Goal: Information Seeking & Learning: Find specific fact

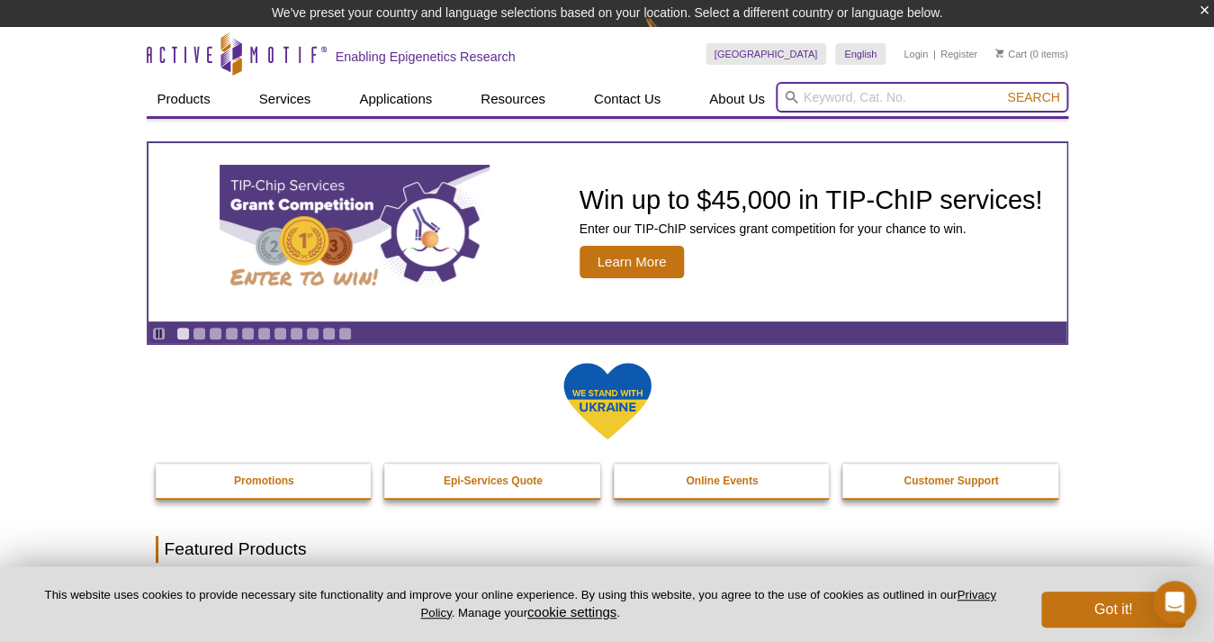
click at [925, 91] on input "search" at bounding box center [922, 97] width 293 height 31
type input "nrf2"
click at [1002, 89] on button "Search" at bounding box center [1033, 97] width 63 height 16
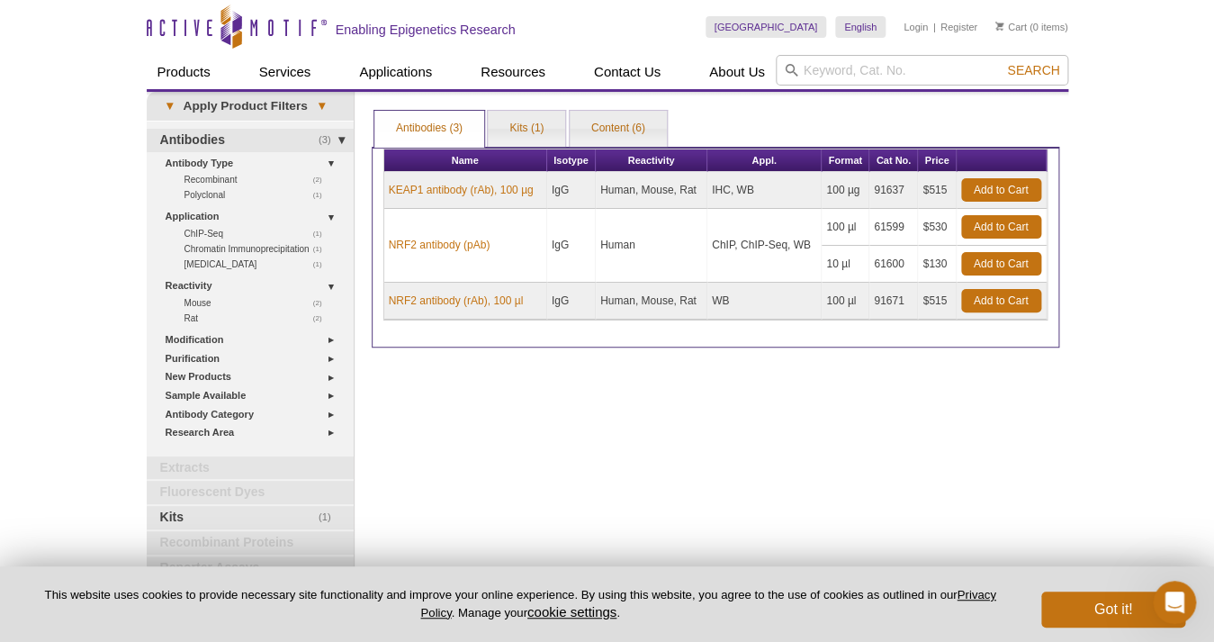
click at [630, 420] on div "Print Results Antibodies (3) Kits (1) Content (6) Antibodies (3) Antibodies (3)…" at bounding box center [716, 361] width 706 height 539
click at [472, 244] on link "NRF2 antibody (pAb)" at bounding box center [440, 245] width 102 height 16
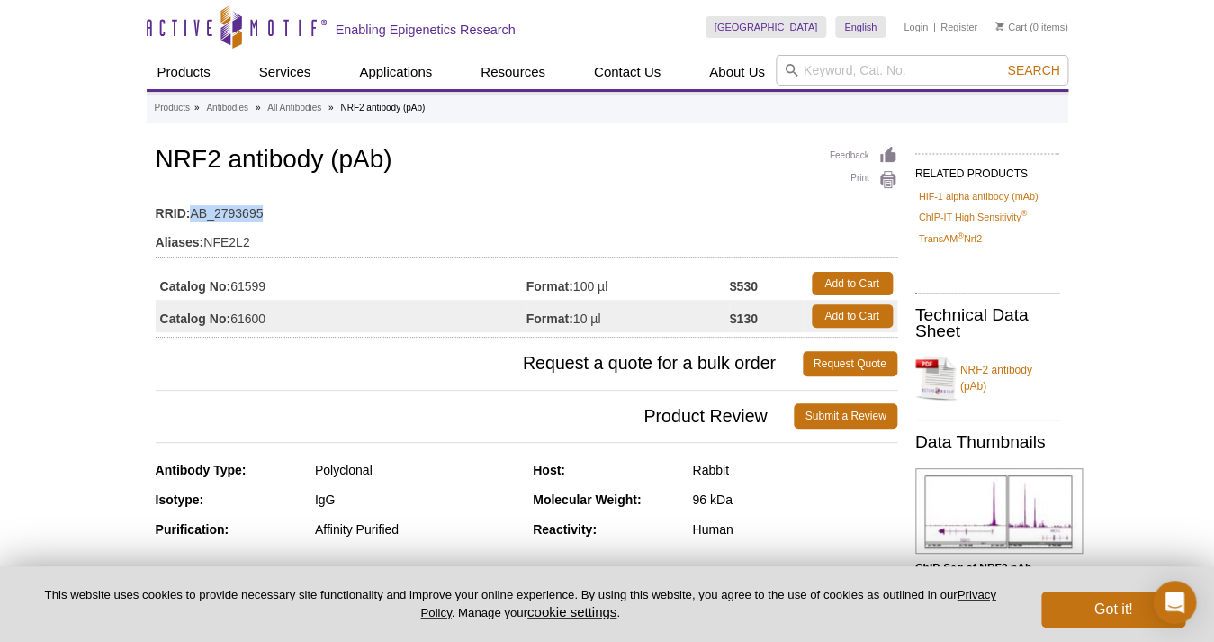
drag, startPoint x: 193, startPoint y: 212, endPoint x: 272, endPoint y: 209, distance: 79.3
click at [272, 209] on td "RRID: AB_2793695" at bounding box center [527, 208] width 742 height 29
click at [408, 219] on td "RRID: AB_2793695" at bounding box center [527, 208] width 742 height 29
drag, startPoint x: 269, startPoint y: 287, endPoint x: 231, endPoint y: 287, distance: 37.8
click at [231, 287] on td "Catalog No: 61599" at bounding box center [341, 283] width 371 height 32
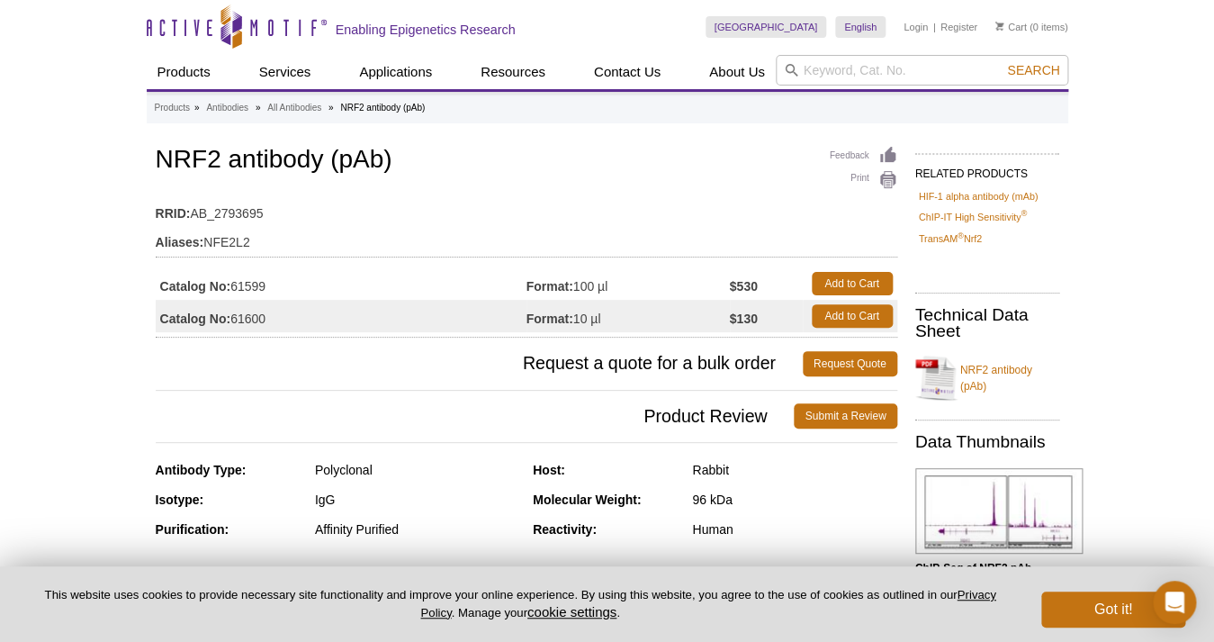
copy td "61599"
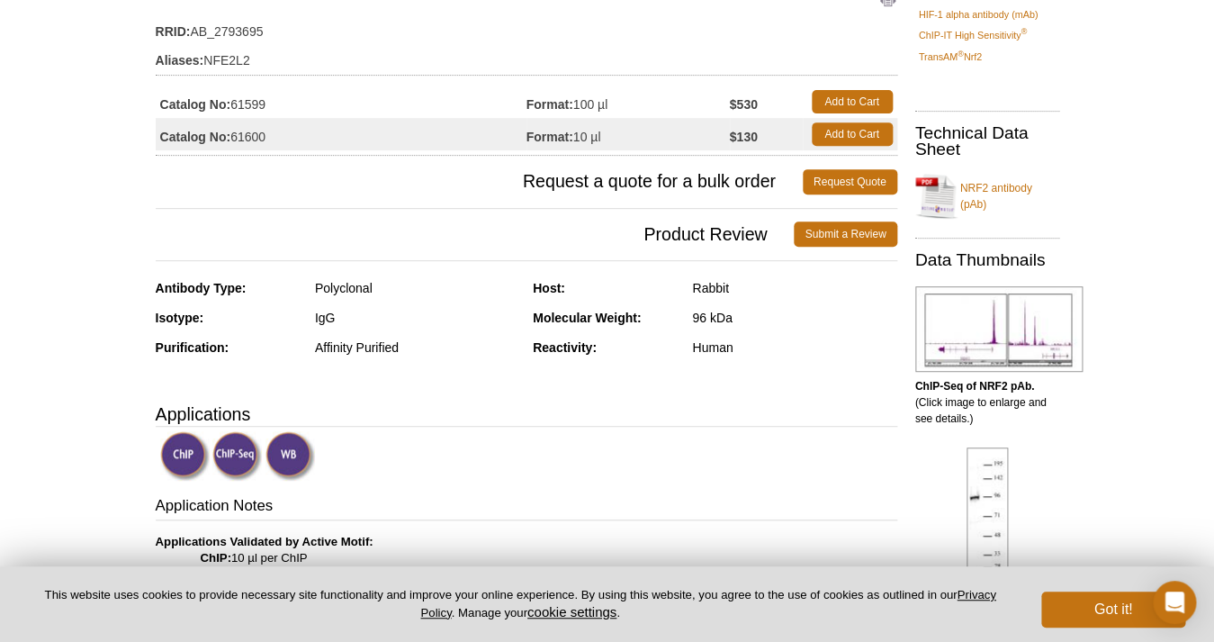
scroll to position [284, 0]
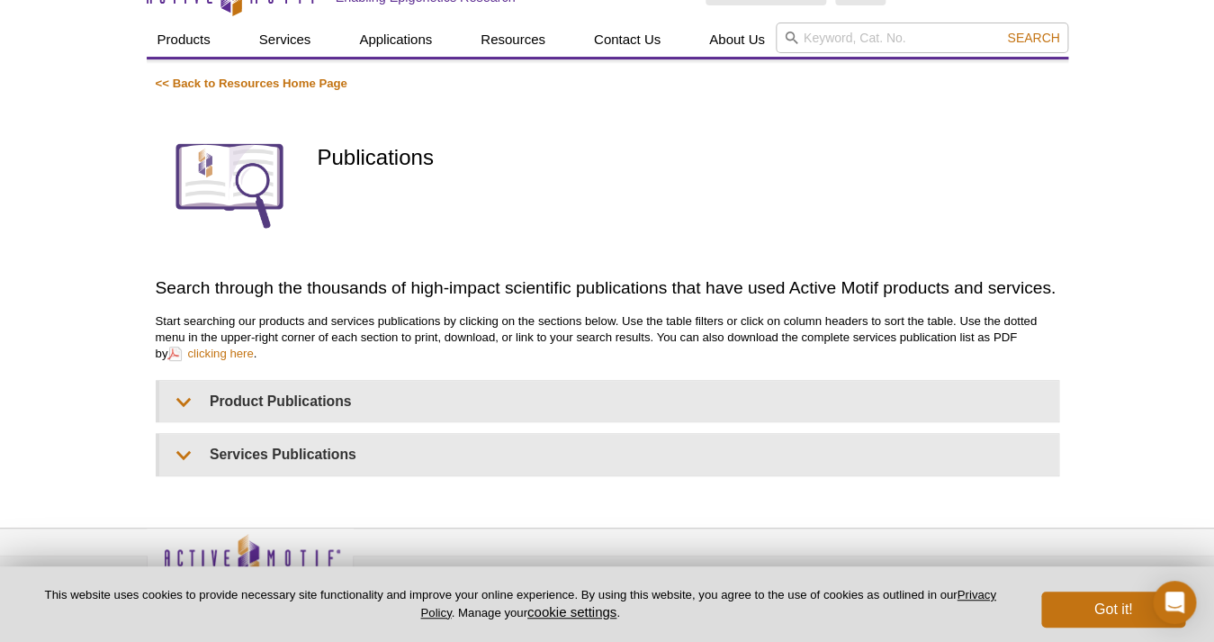
scroll to position [120, 0]
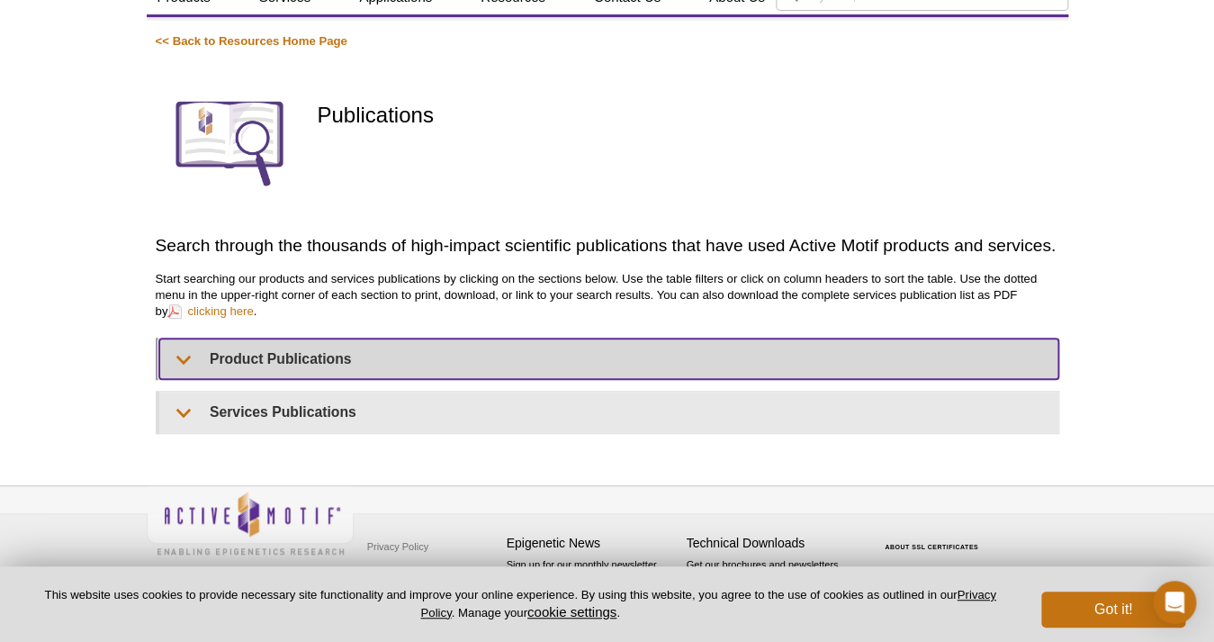
click at [387, 357] on summary "Product Publications" at bounding box center [608, 358] width 899 height 41
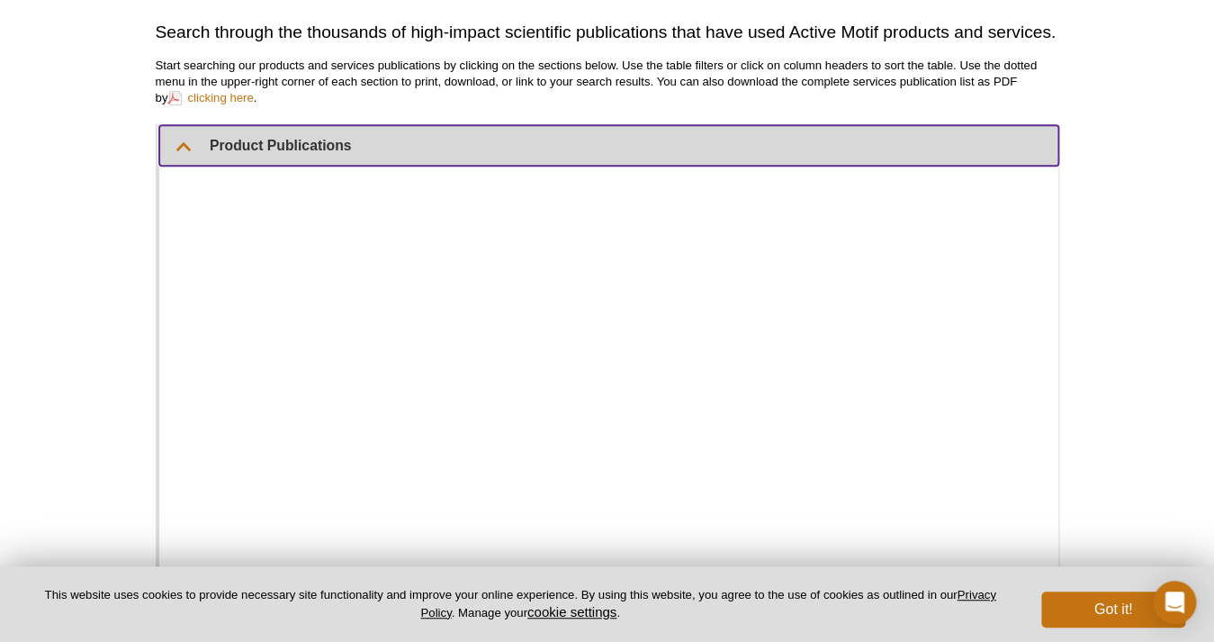
scroll to position [357, 0]
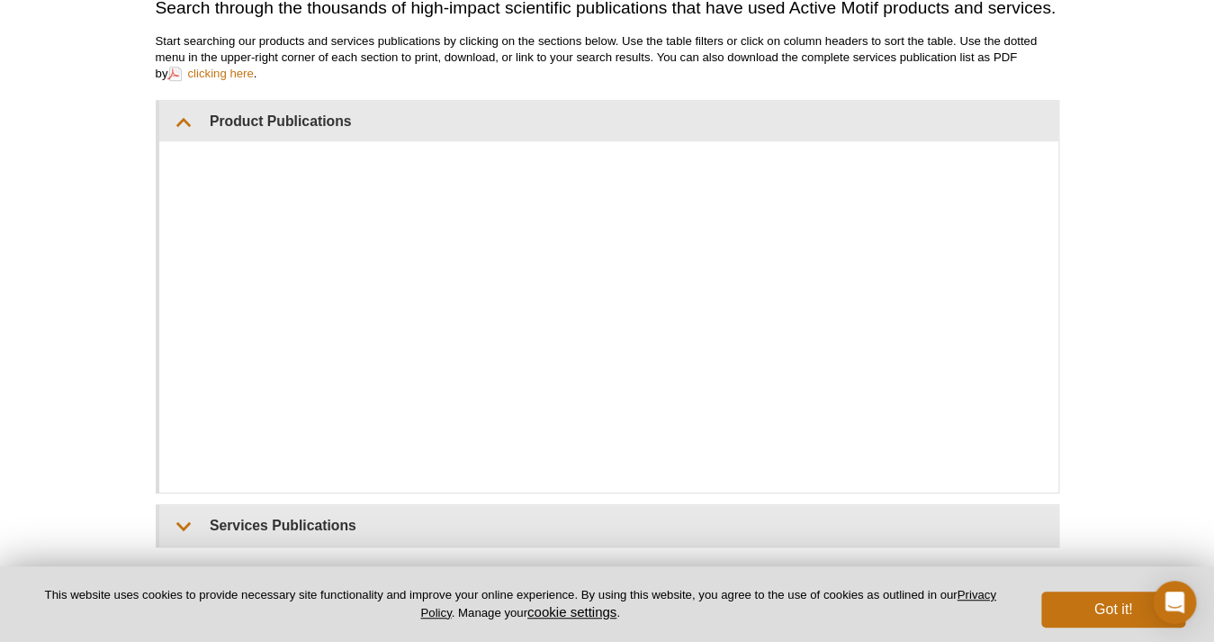
click at [154, 339] on div "<< Back to Resources Home Page Publications Search through the thousands of hig…" at bounding box center [608, 172] width 922 height 752
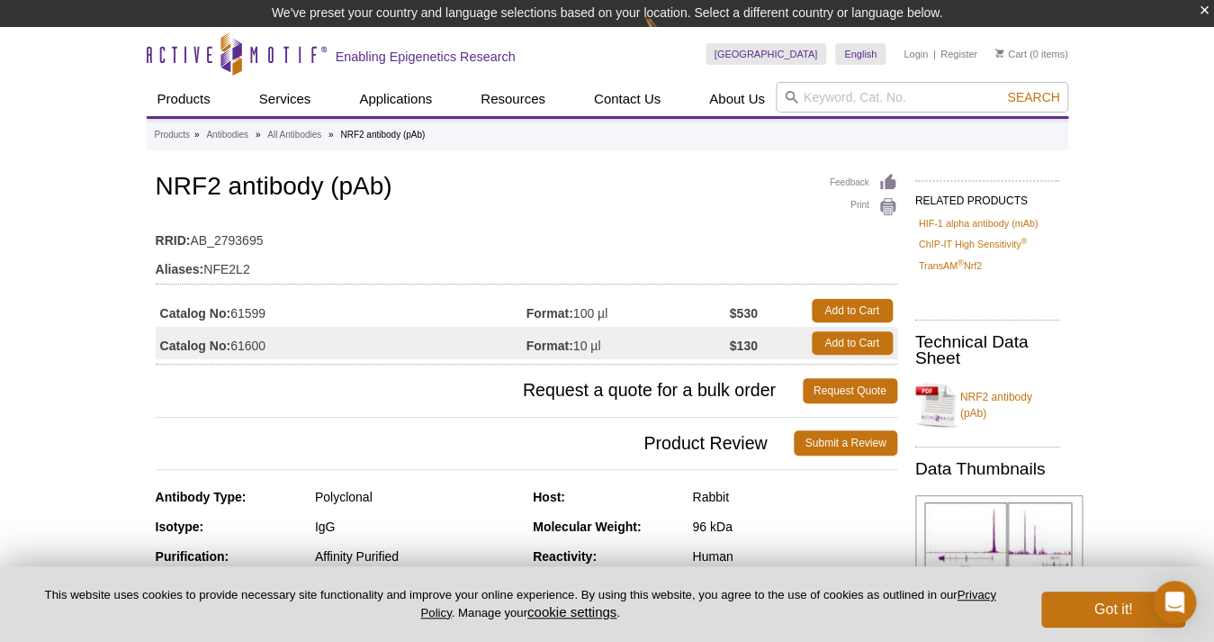
drag, startPoint x: 280, startPoint y: 313, endPoint x: 235, endPoint y: 313, distance: 45.0
click at [235, 313] on td "Catalog No: 61599" at bounding box center [341, 310] width 371 height 32
copy td "61599"
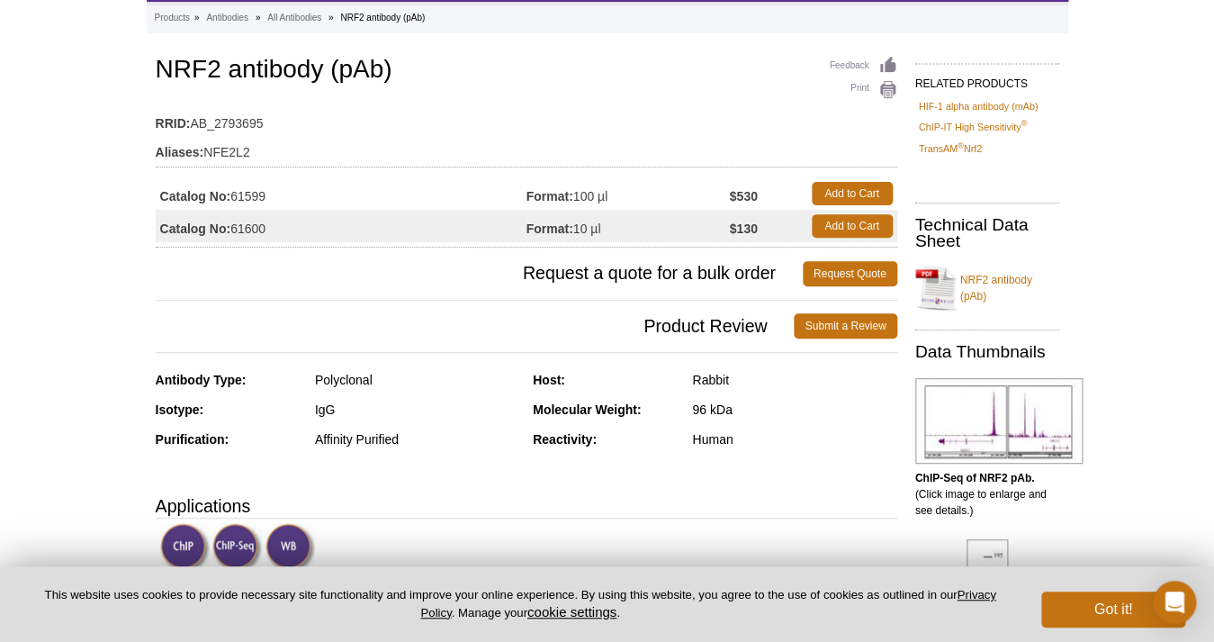
scroll to position [111, 0]
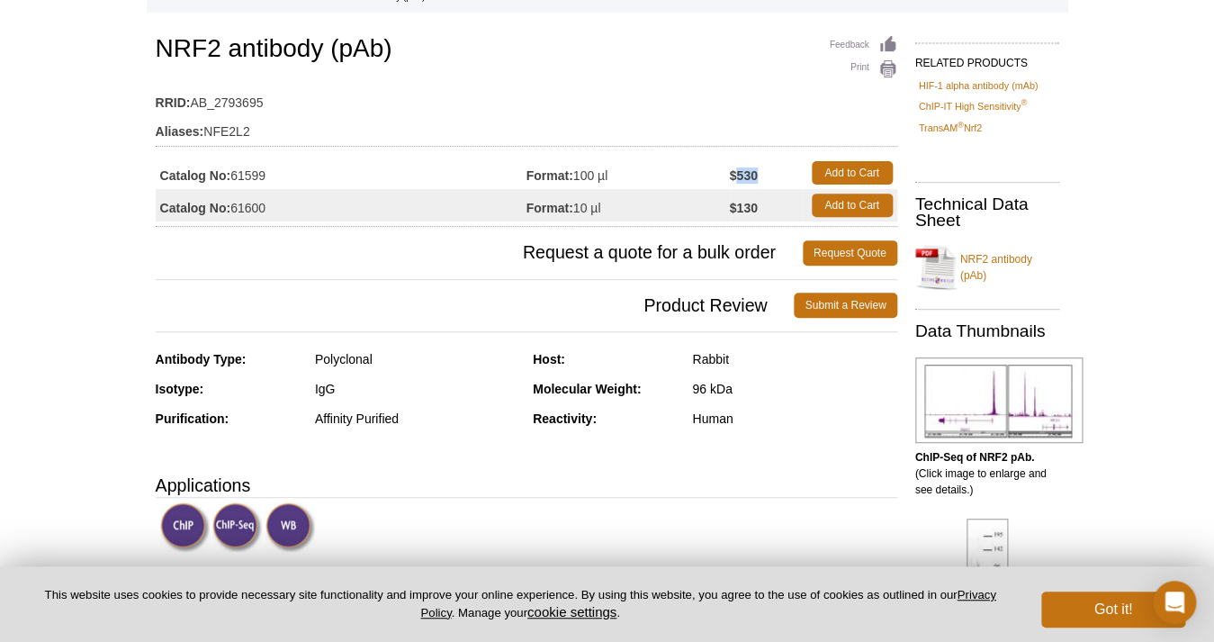
drag, startPoint x: 762, startPoint y: 178, endPoint x: 740, endPoint y: 178, distance: 21.6
click at [740, 178] on td "$530" at bounding box center [766, 173] width 73 height 32
copy strong "530"
